Goal: Information Seeking & Learning: Learn about a topic

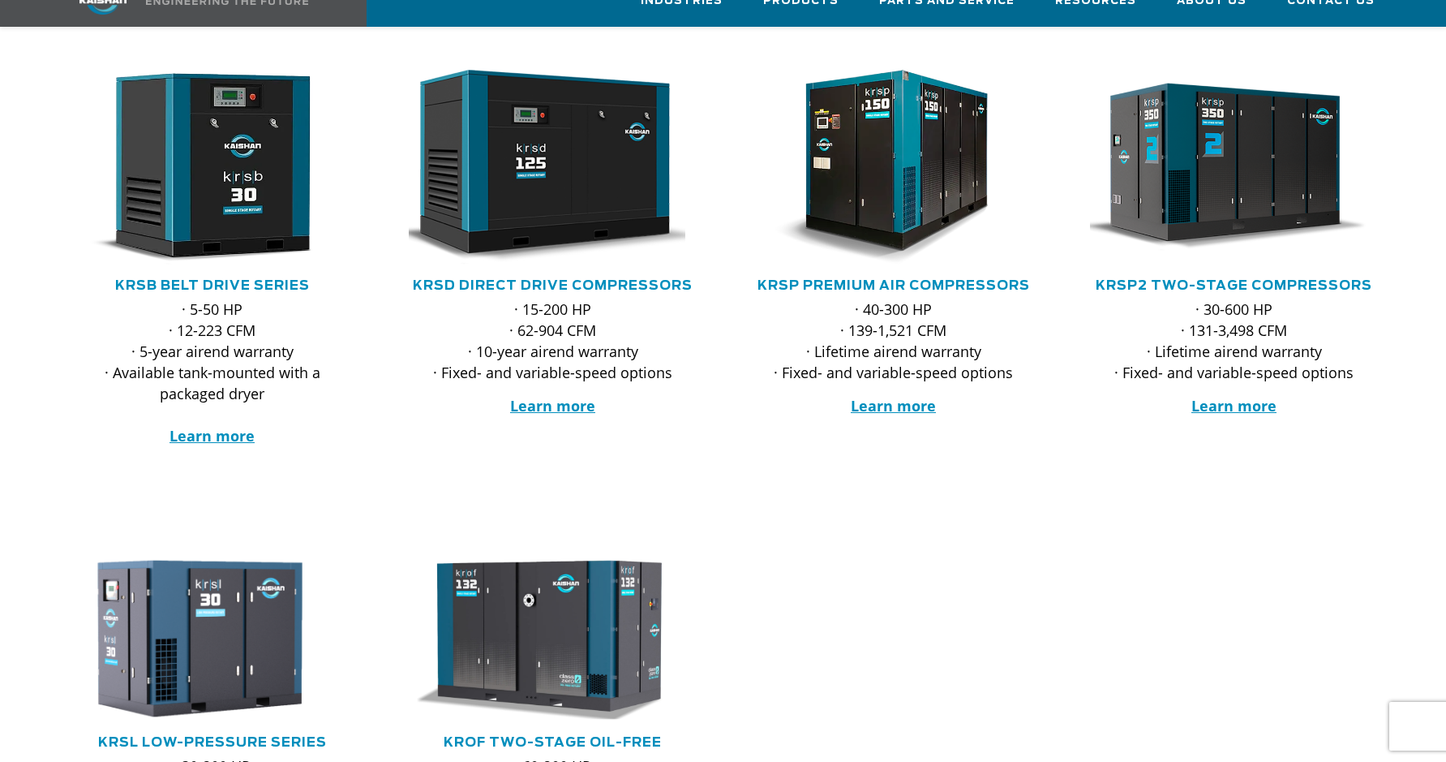
scroll to position [324, 0]
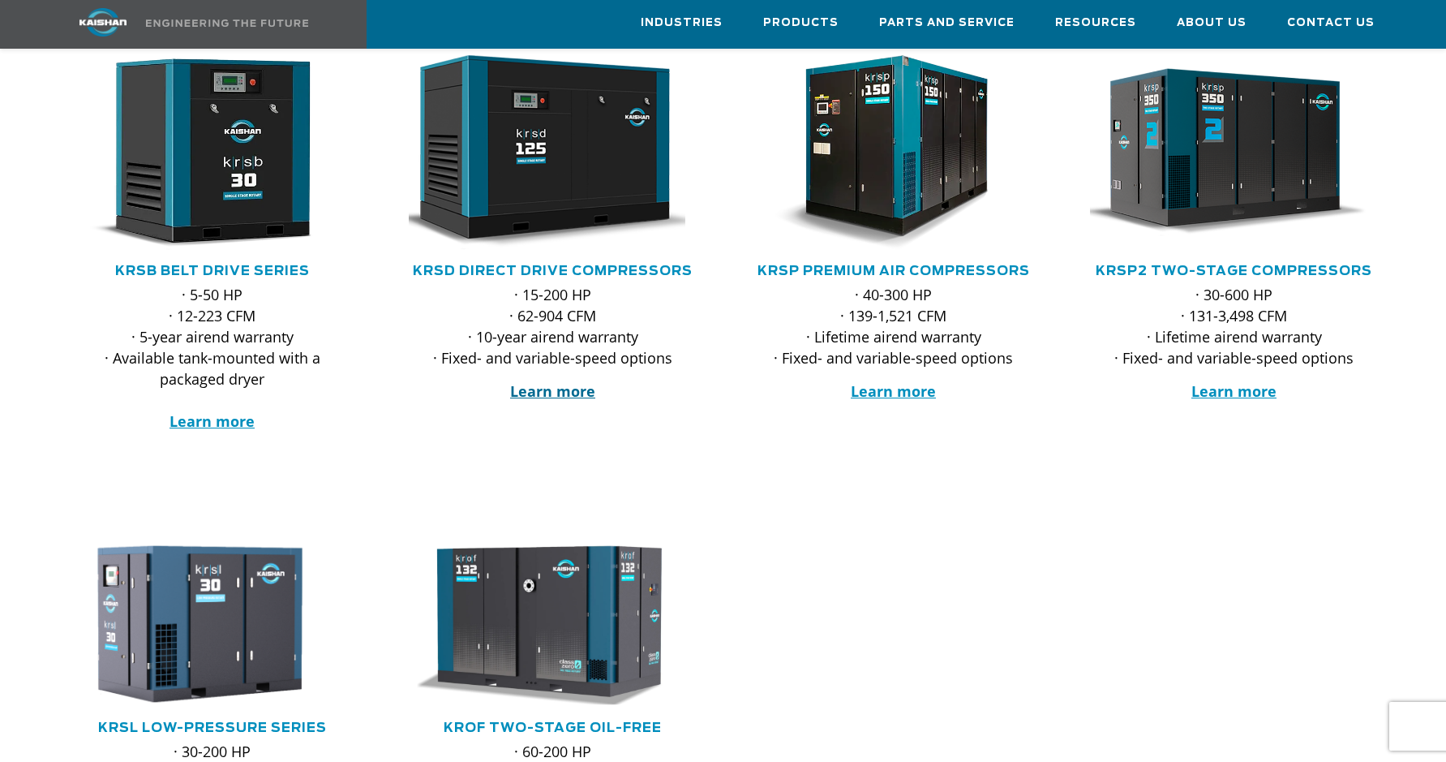
click at [572, 381] on strong "Learn more" at bounding box center [552, 390] width 85 height 19
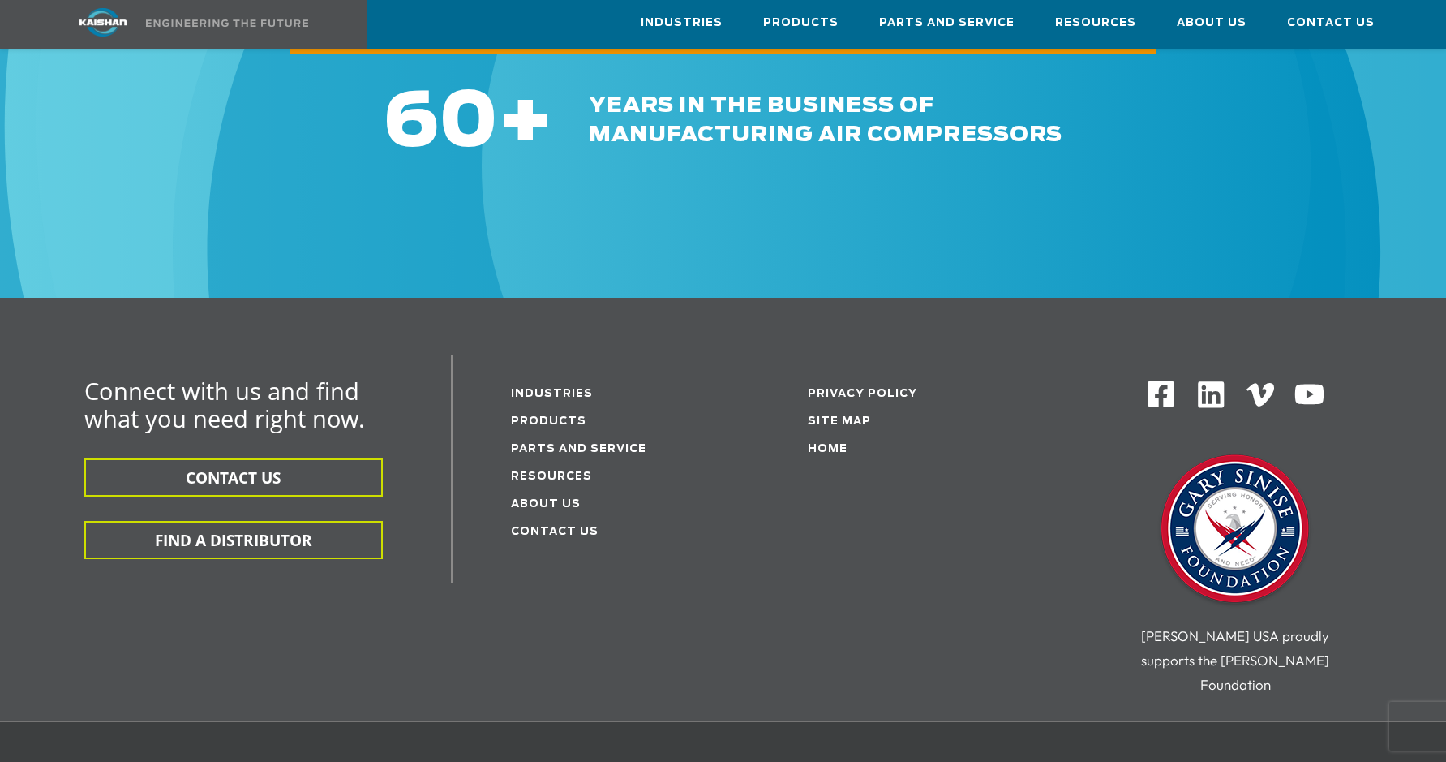
scroll to position [4858, 0]
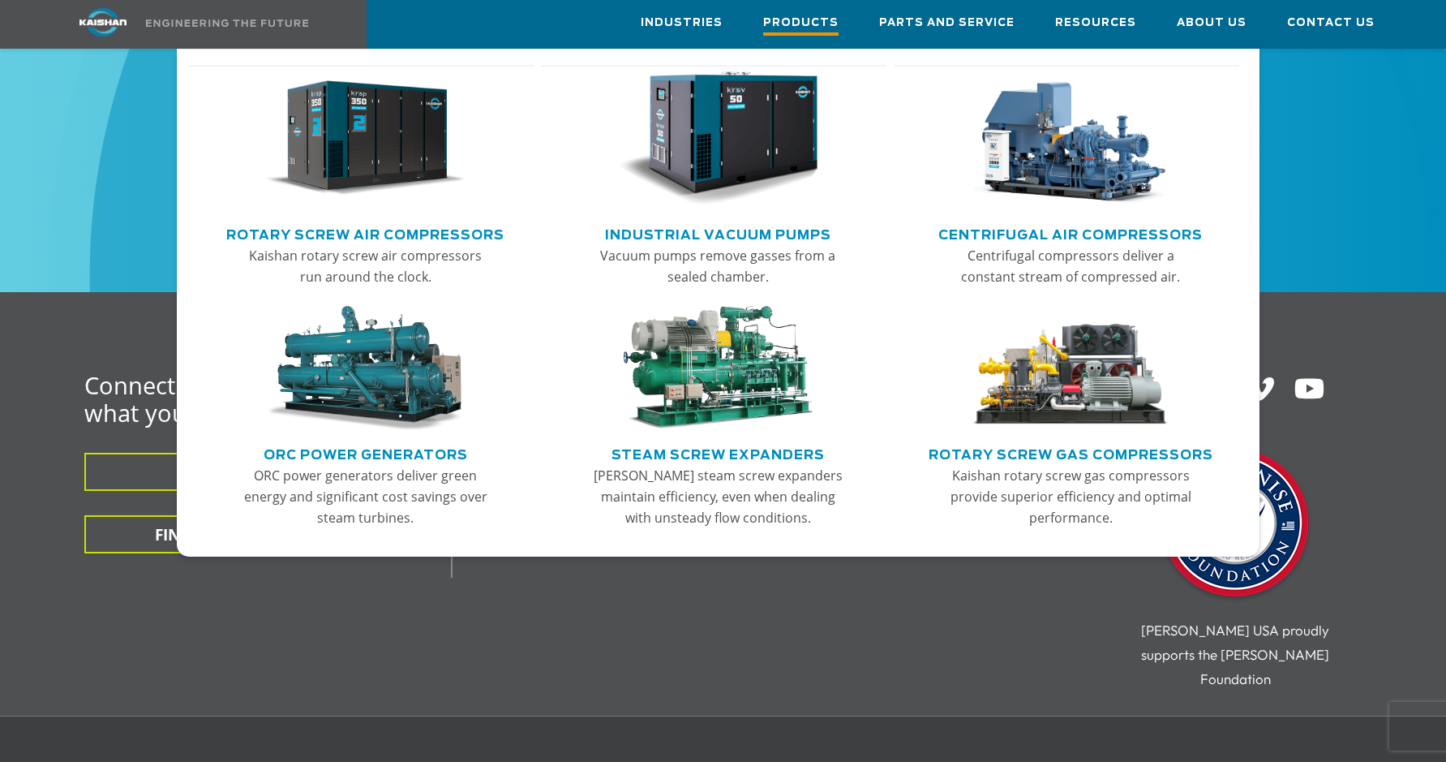
click at [819, 31] on span "Products" at bounding box center [800, 25] width 75 height 22
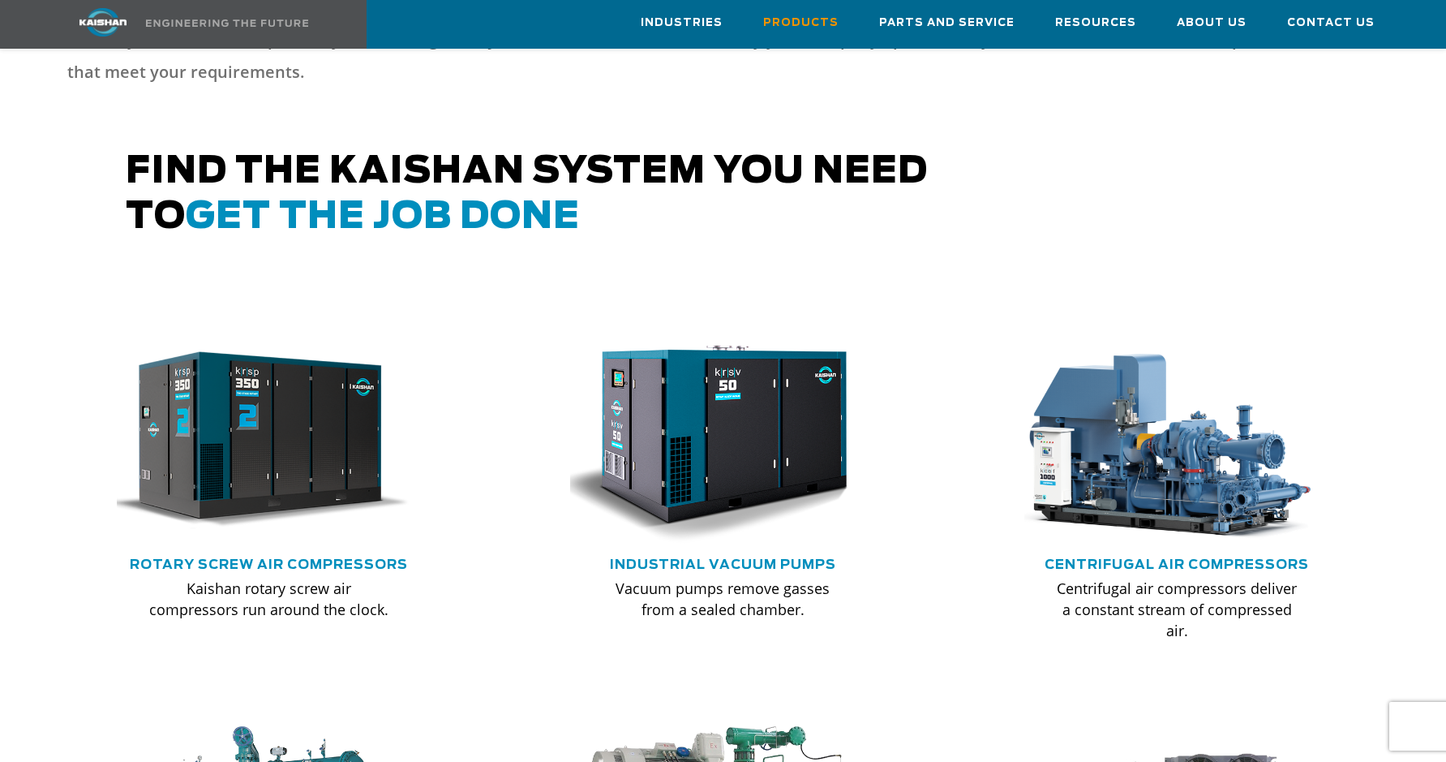
scroll to position [1054, 0]
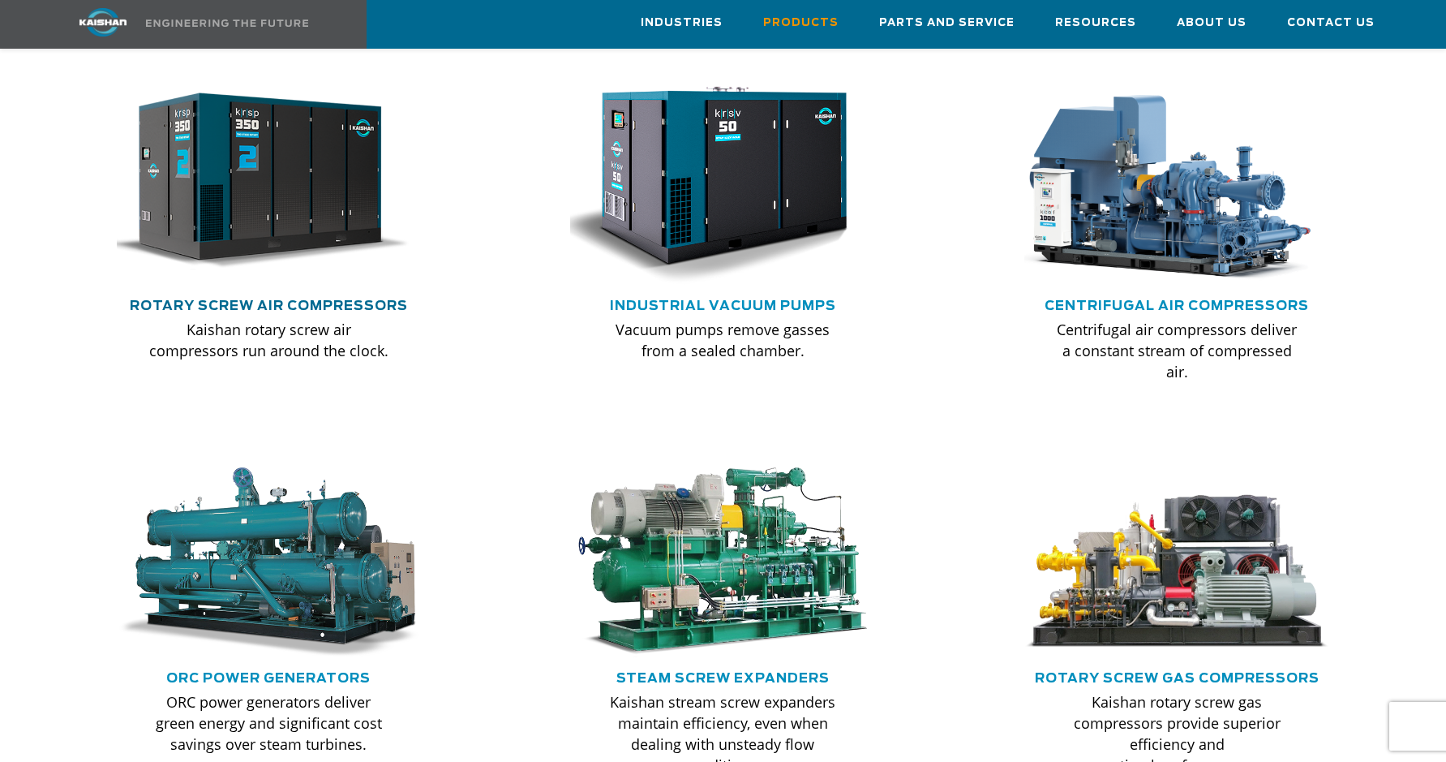
click at [371, 299] on link "Rotary Screw Air Compressors" at bounding box center [269, 305] width 278 height 13
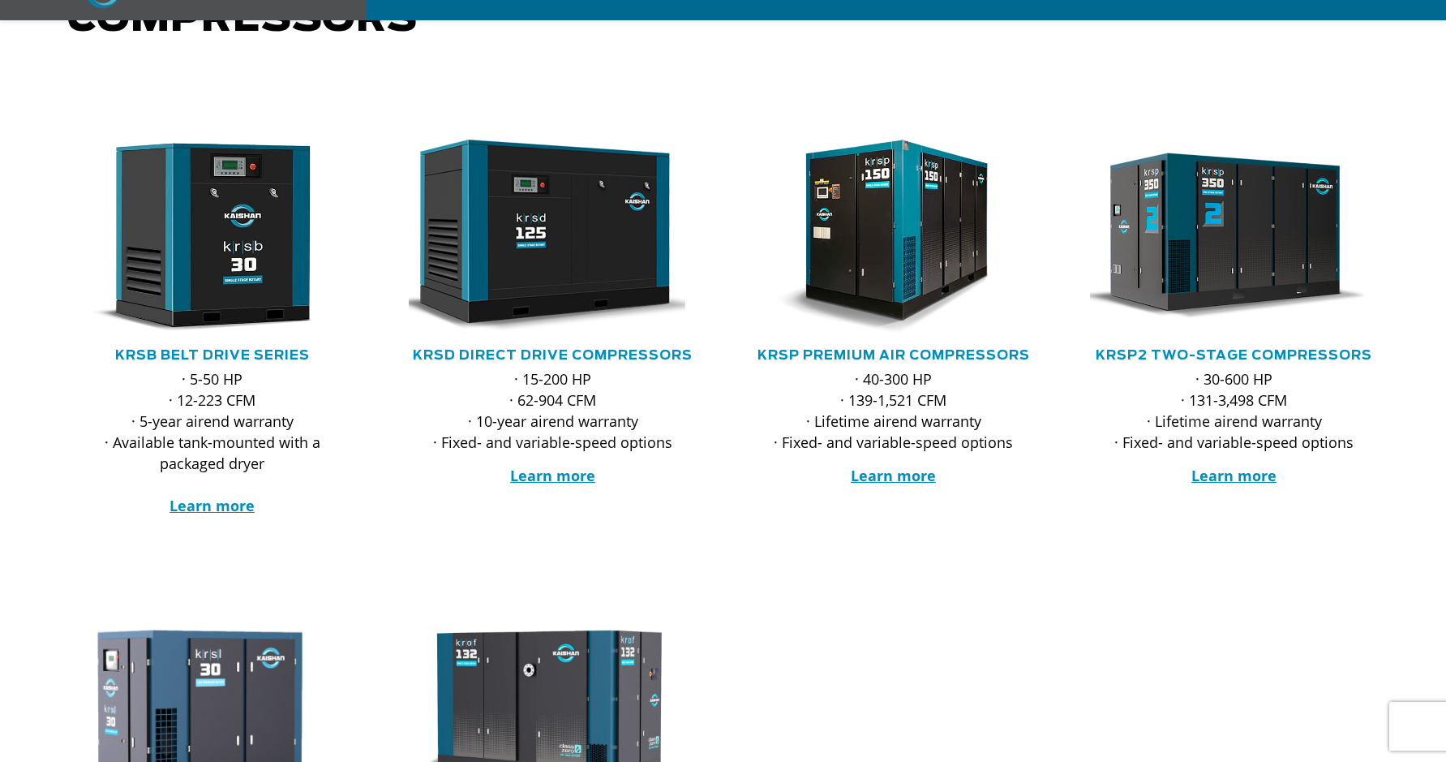
scroll to position [243, 0]
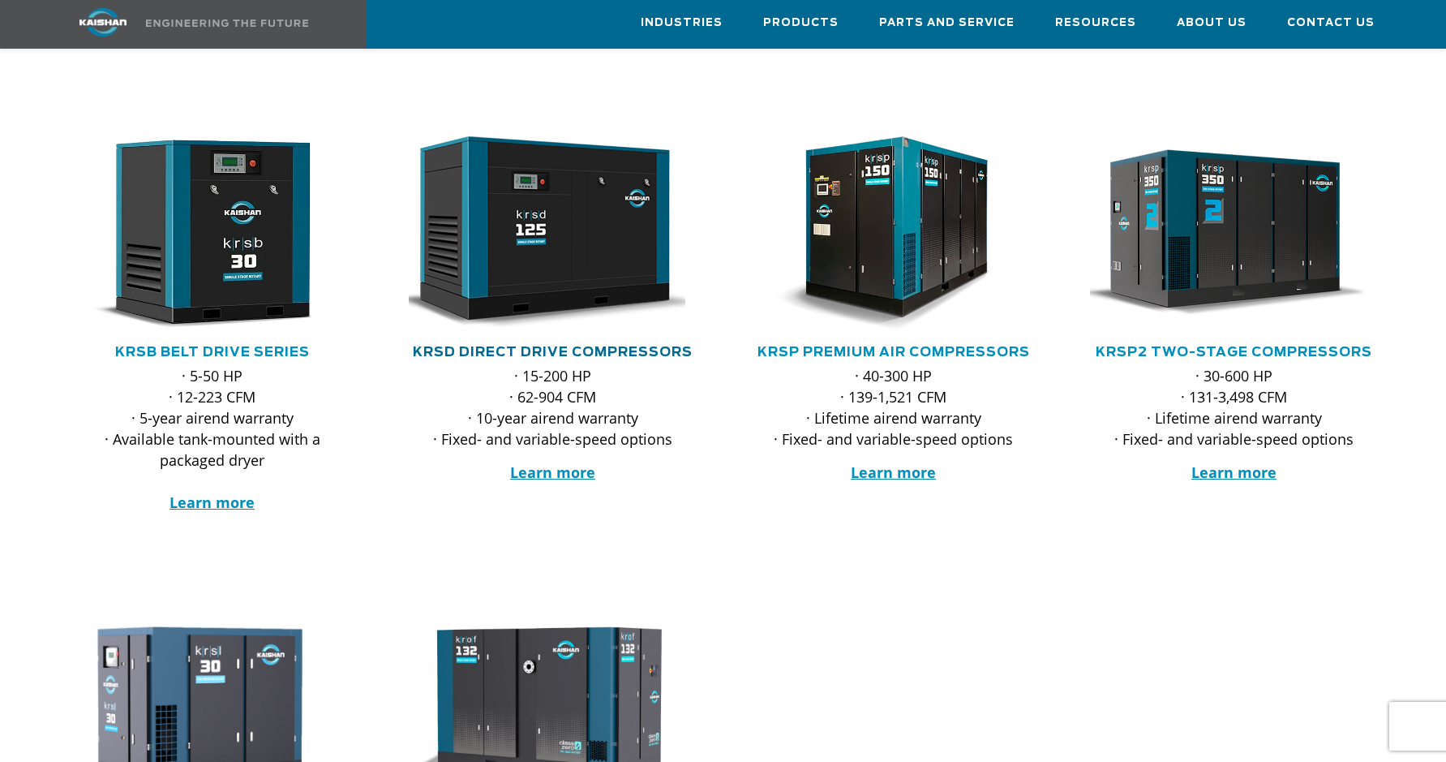
click at [559, 345] on link "KRSD Direct Drive Compressors" at bounding box center [553, 351] width 280 height 13
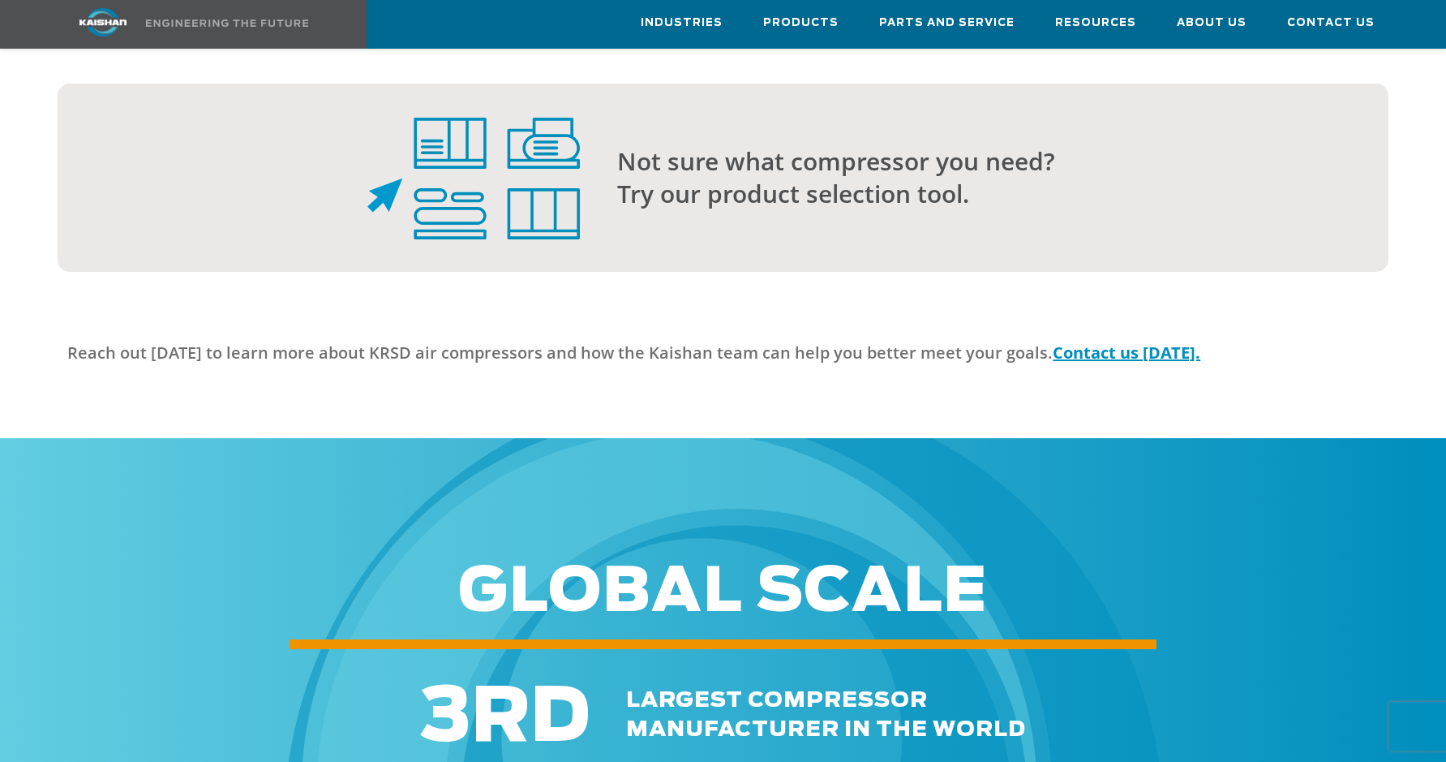
scroll to position [4461, 0]
